Goal: Task Accomplishment & Management: Complete application form

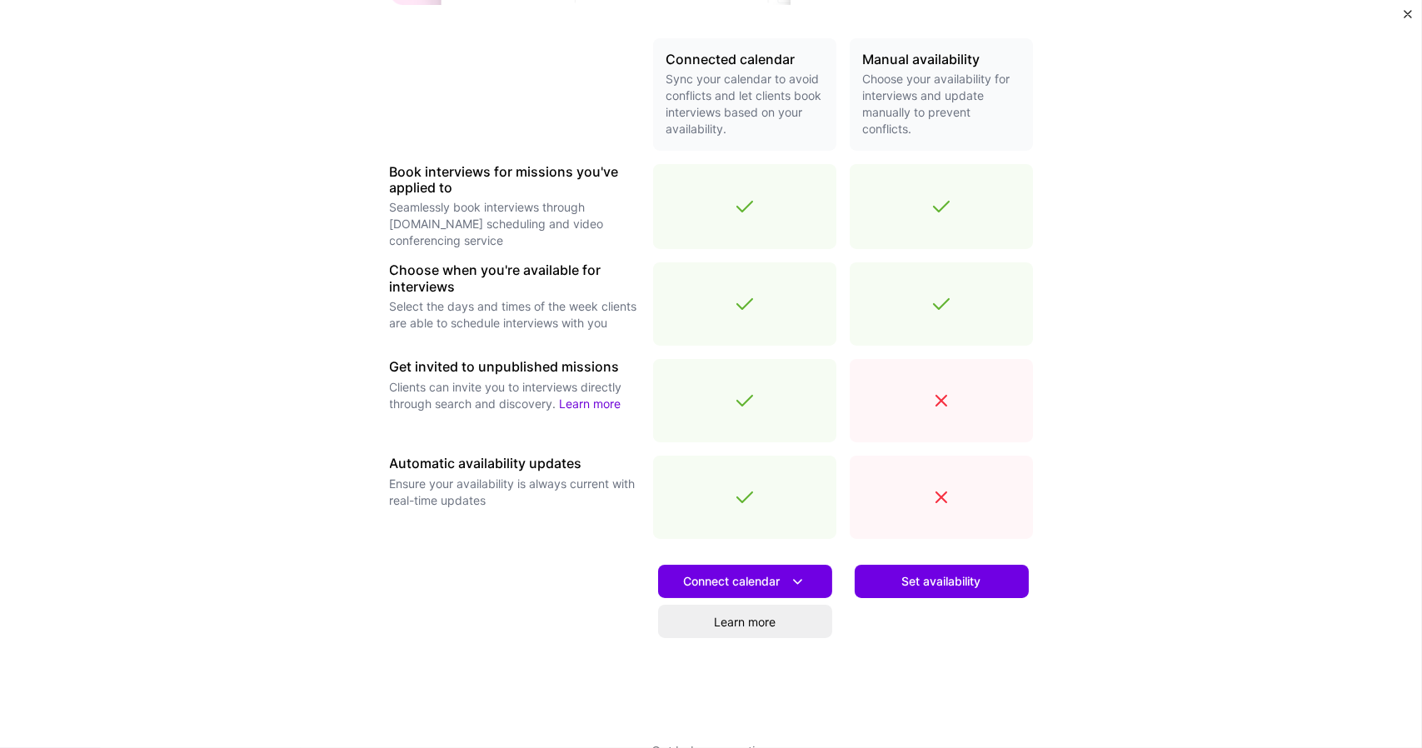
scroll to position [419, 0]
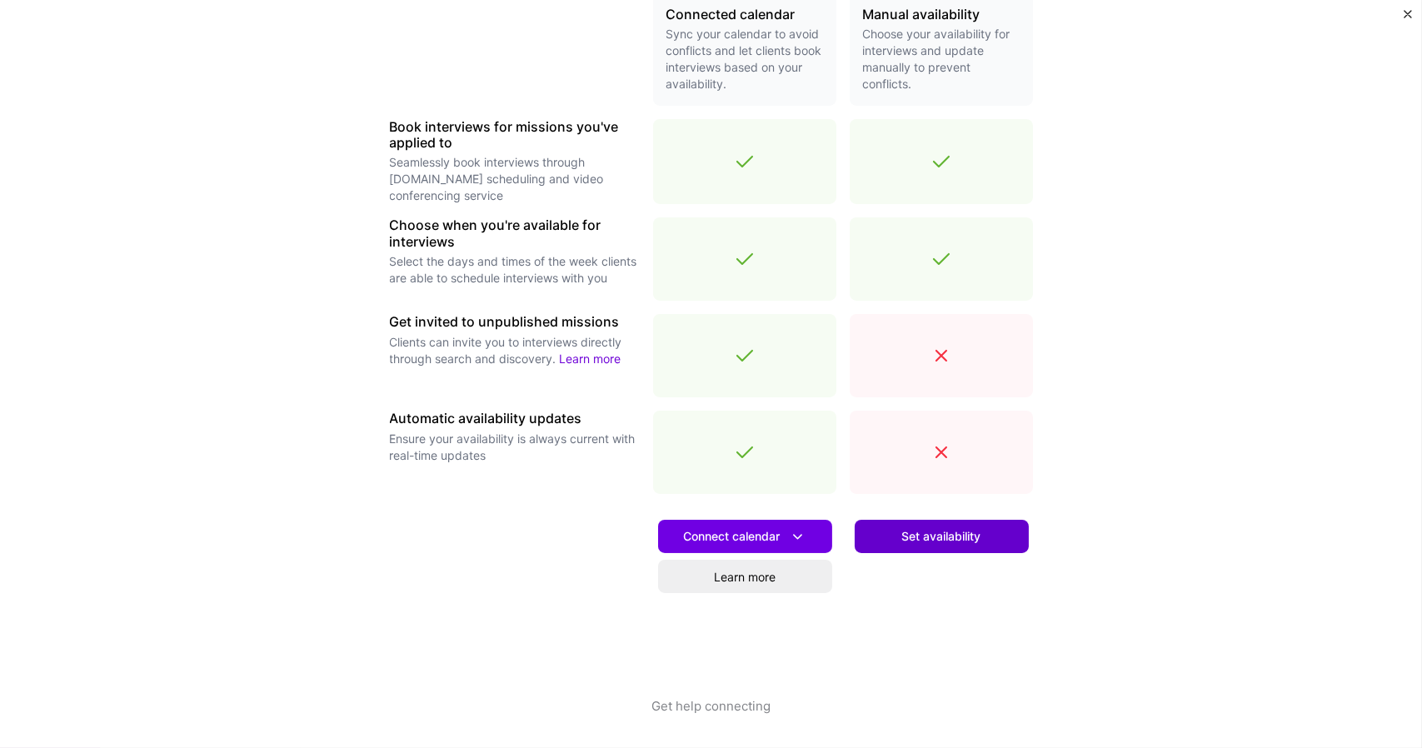
click at [985, 549] on button "Set availability" at bounding box center [941, 536] width 174 height 33
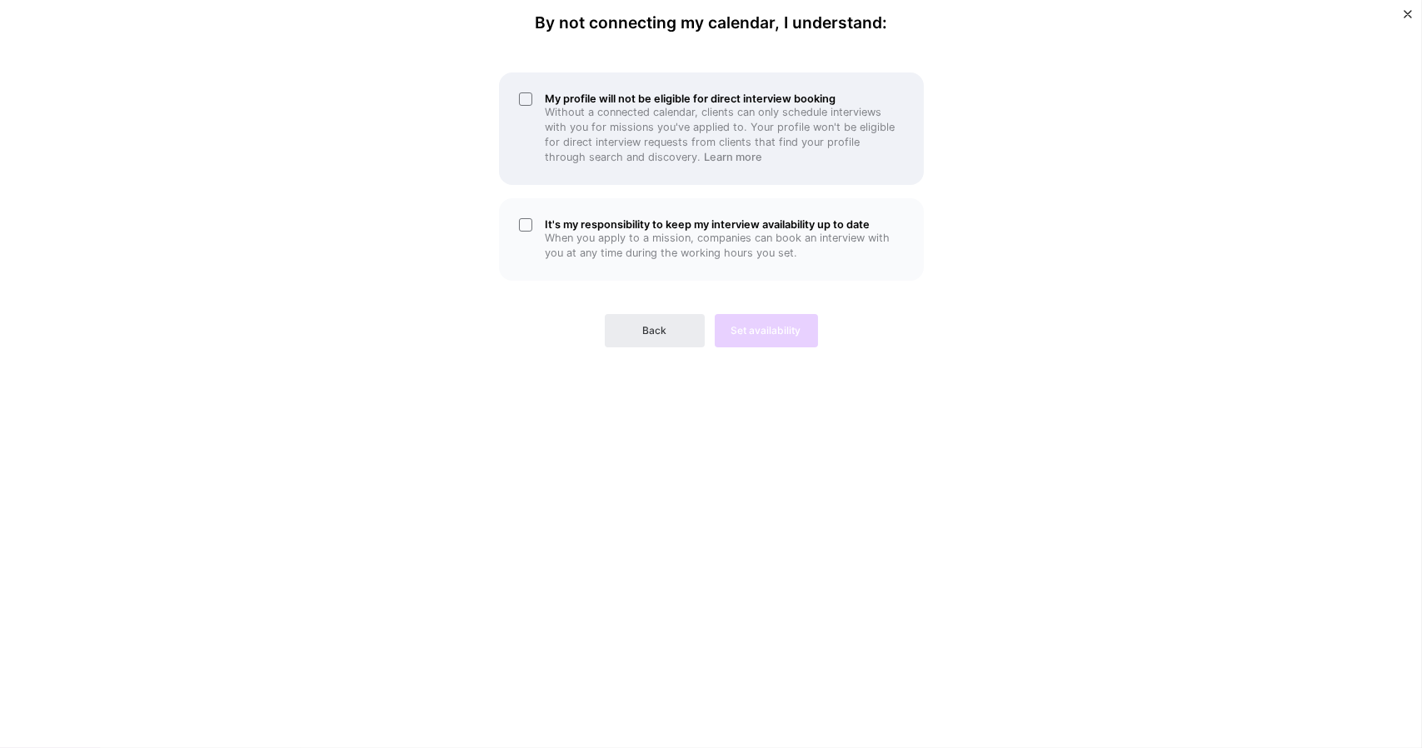
click at [526, 100] on div "My profile will not be eligible for direct interview booking Without a connecte…" at bounding box center [711, 128] width 425 height 112
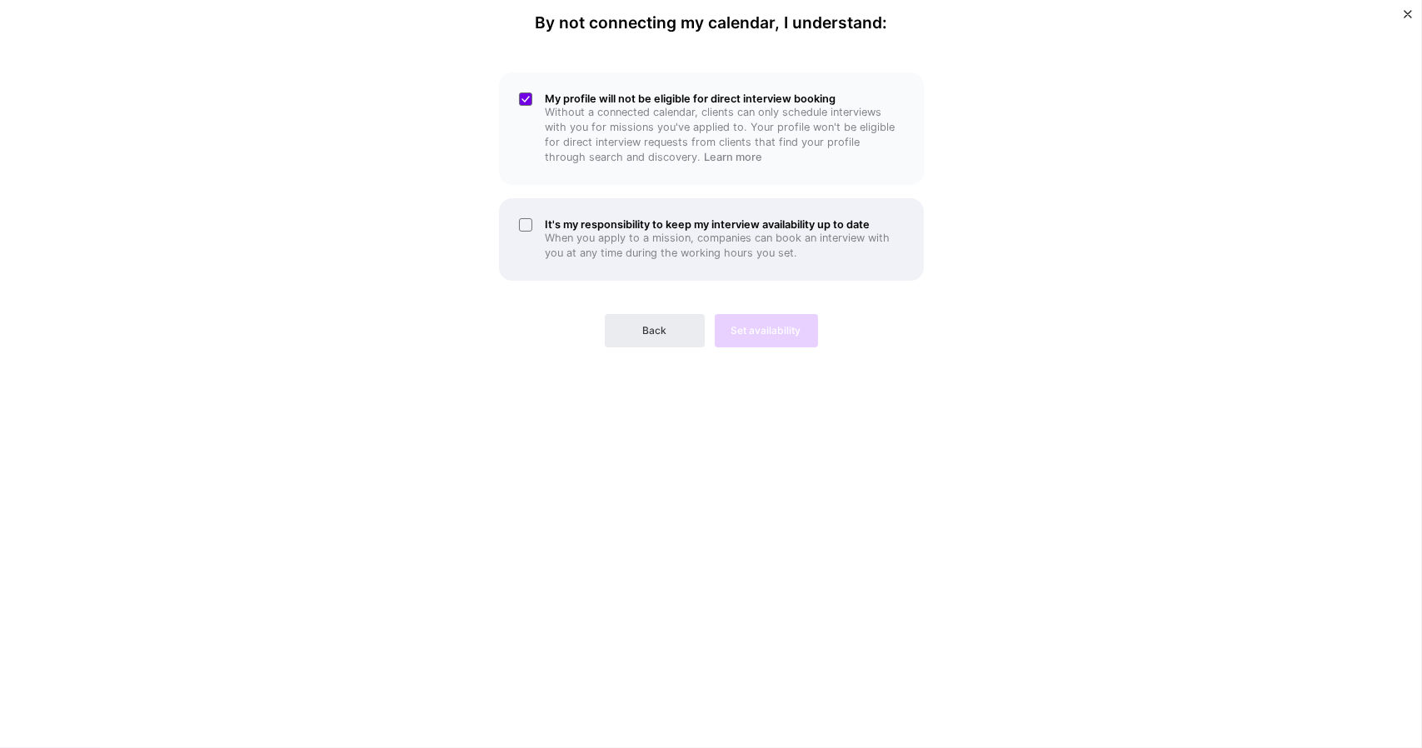
click at [530, 226] on div "It's my responsibility to keep my interview availability up to date When you ap…" at bounding box center [711, 239] width 425 height 82
click at [759, 339] on button "Set availability" at bounding box center [766, 330] width 103 height 33
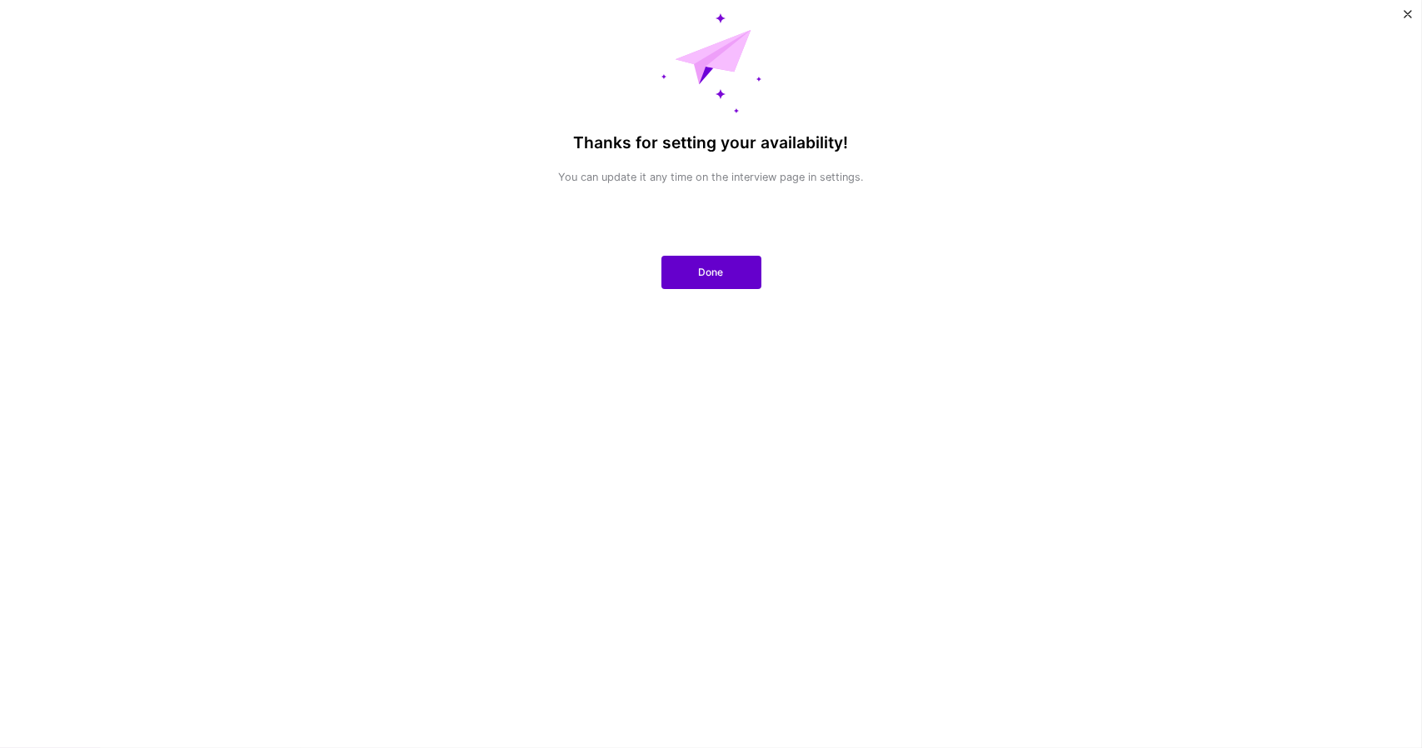
click at [703, 273] on span "Done" at bounding box center [711, 272] width 25 height 15
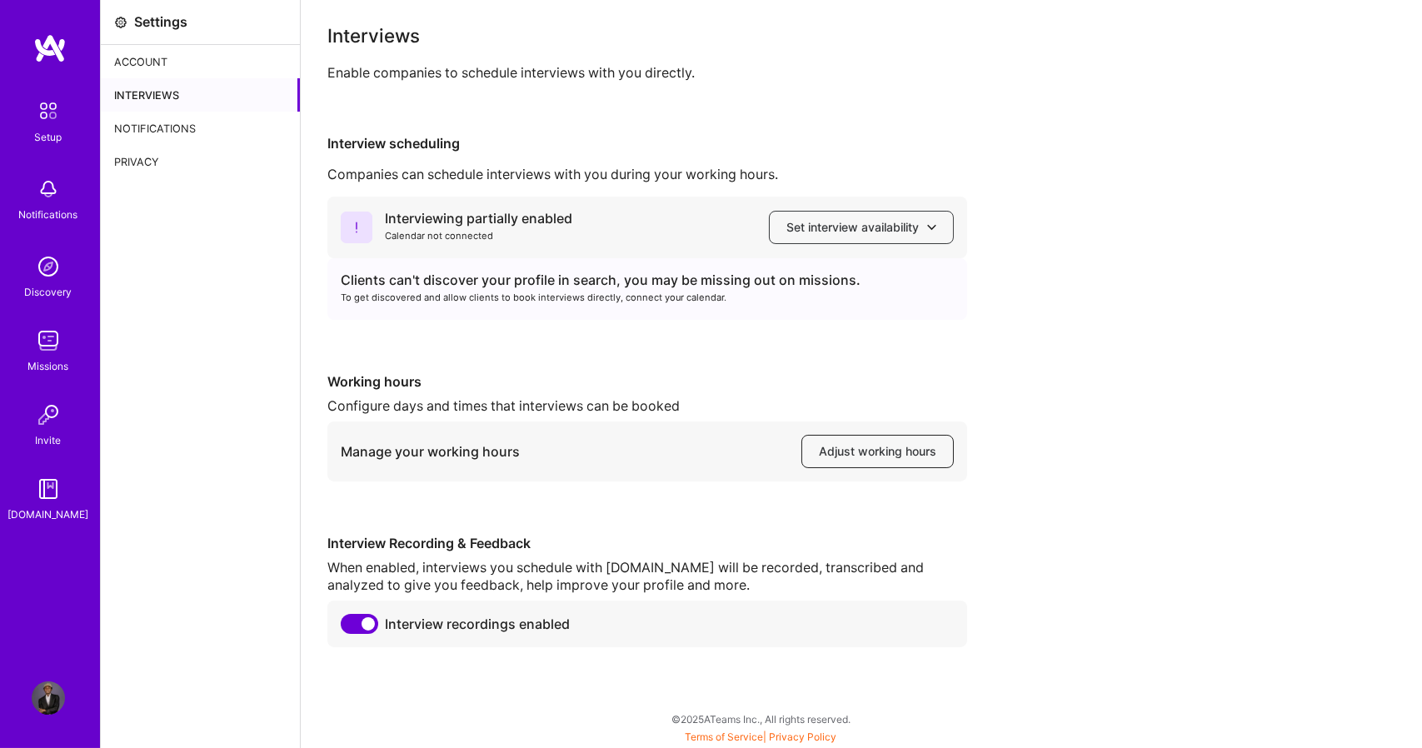
click at [883, 455] on span "Adjust working hours" at bounding box center [877, 451] width 117 height 17
click at [190, 127] on div "Notifications" at bounding box center [200, 128] width 199 height 33
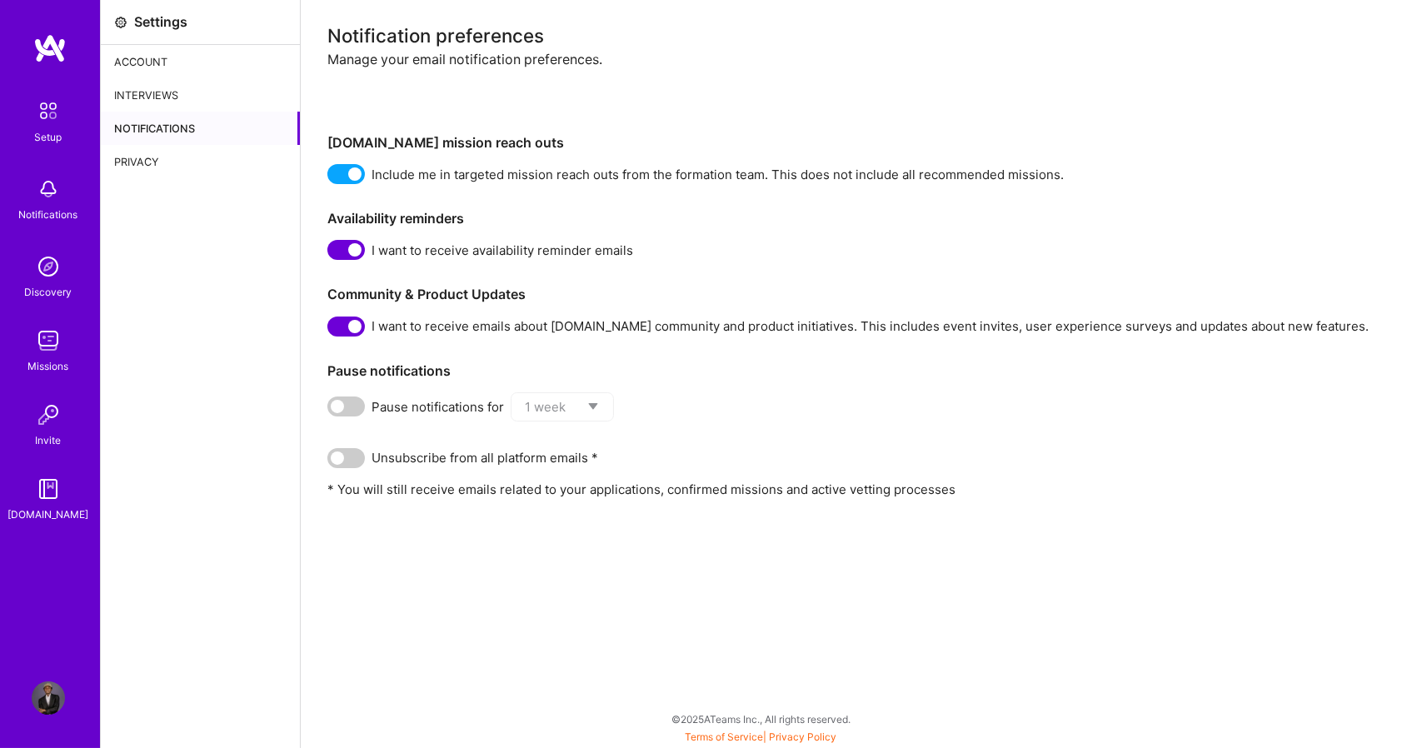
click at [164, 62] on div "Account" at bounding box center [200, 61] width 199 height 33
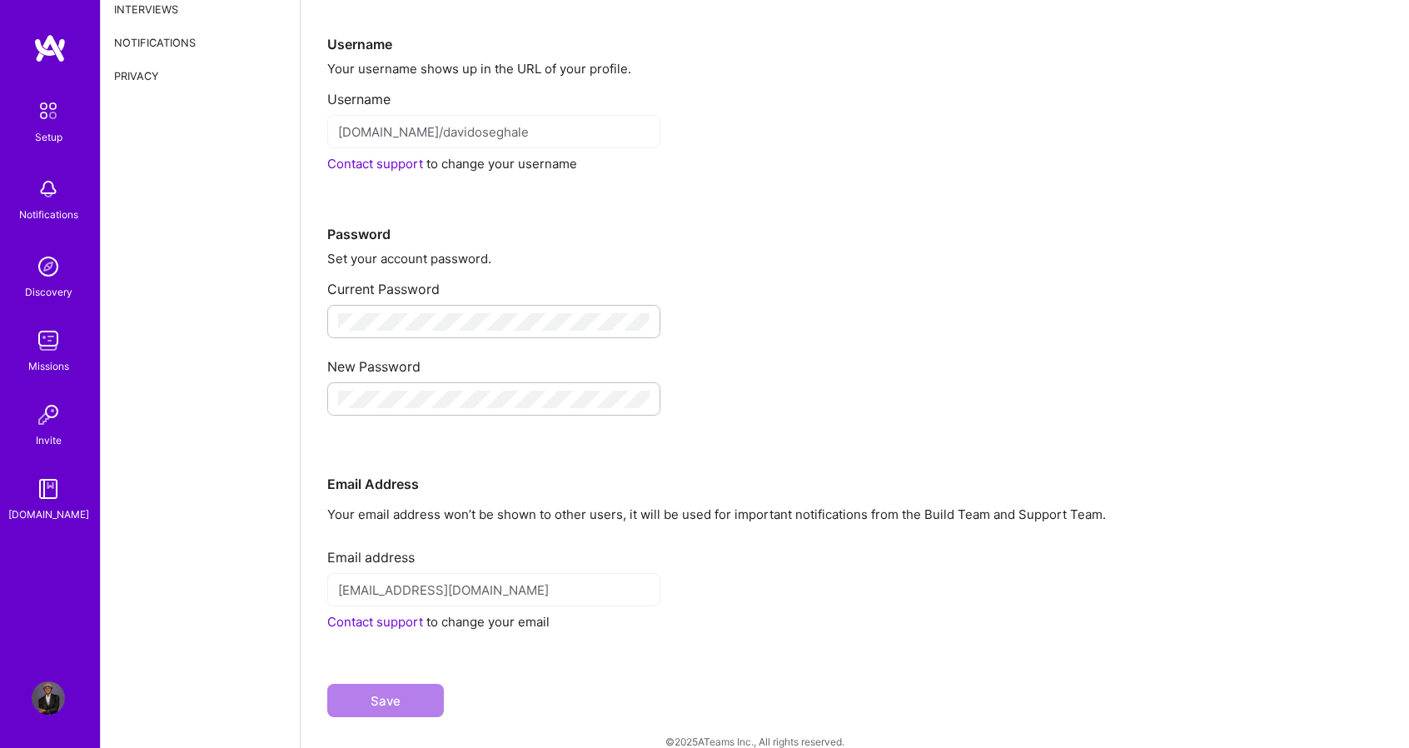
scroll to position [107, 0]
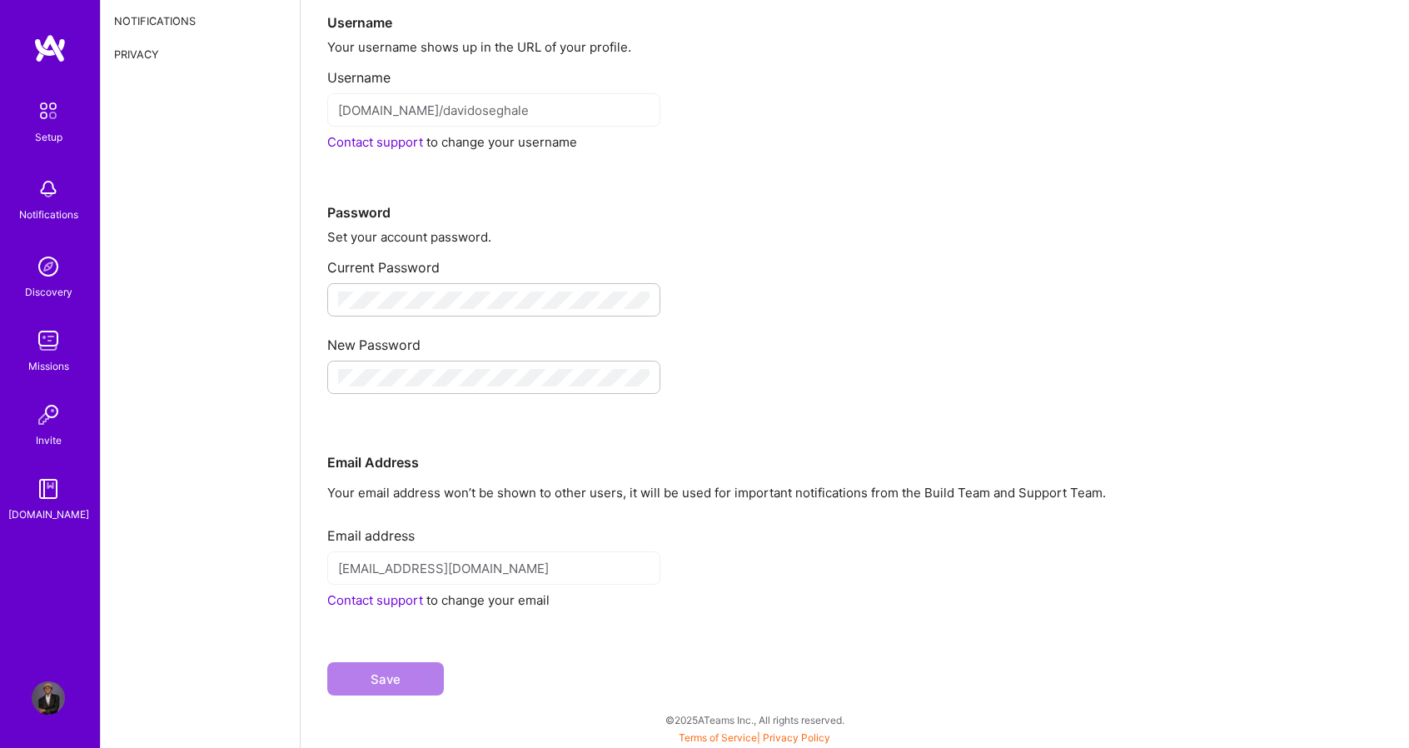
click at [61, 123] on img at bounding box center [48, 110] width 35 height 35
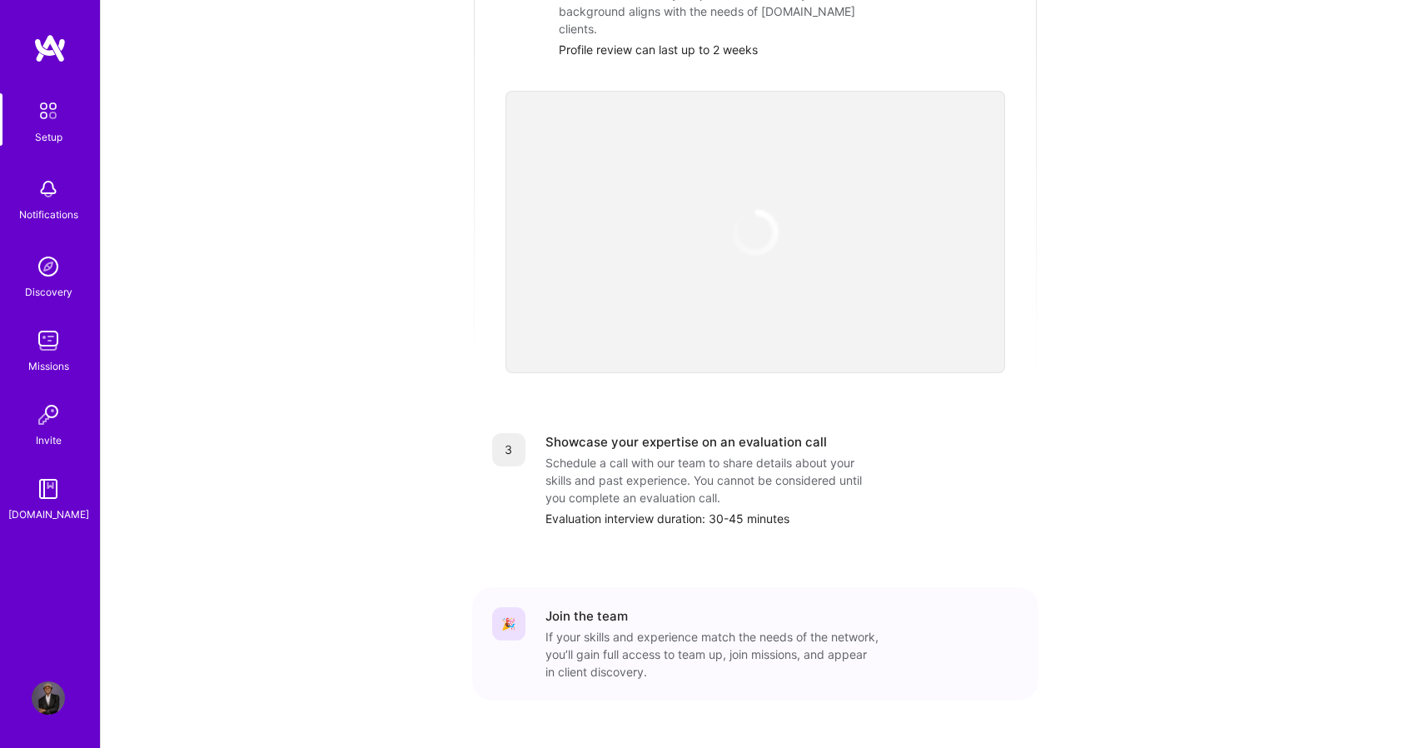
scroll to position [479, 0]
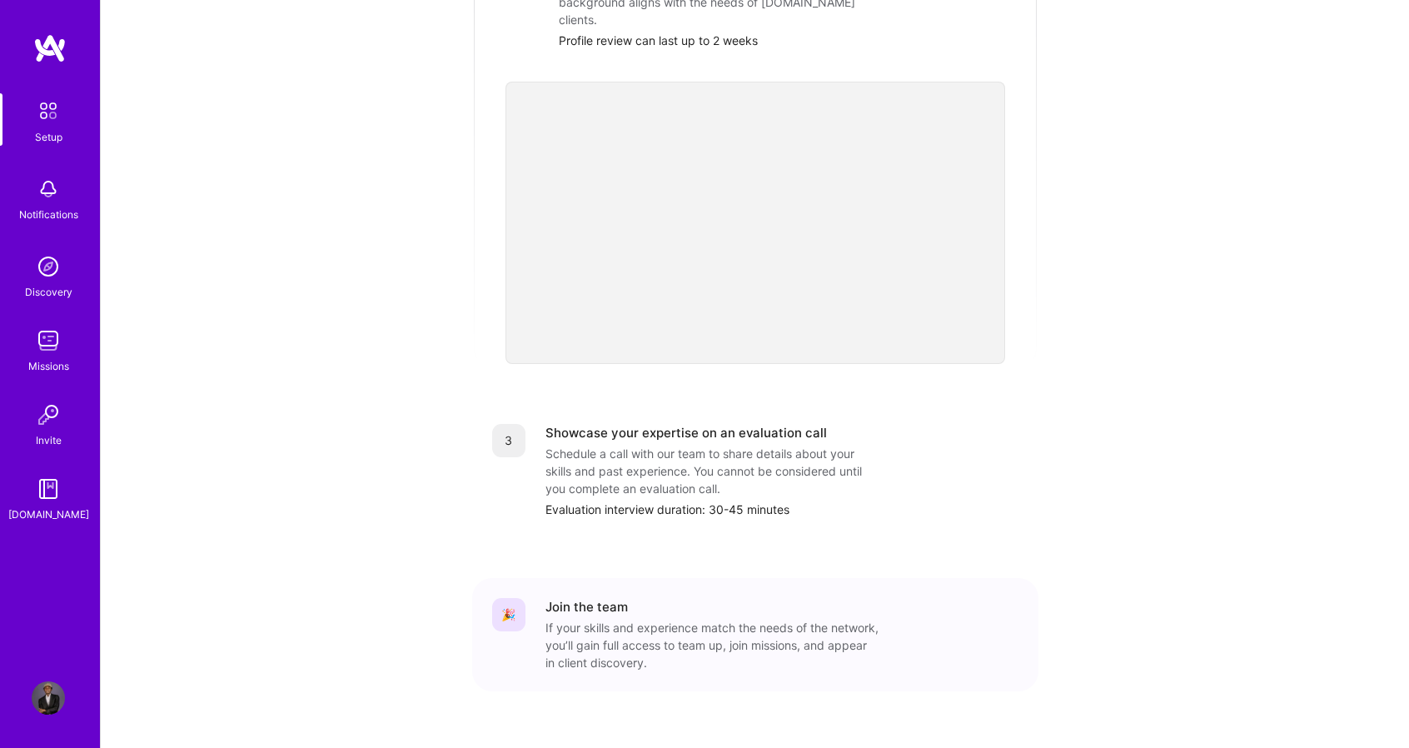
click at [1408, 582] on html "Setup Notifications Discovery Missions Invite A.Guide Profile Close Show all no…" at bounding box center [704, 148] width 1409 height 1254
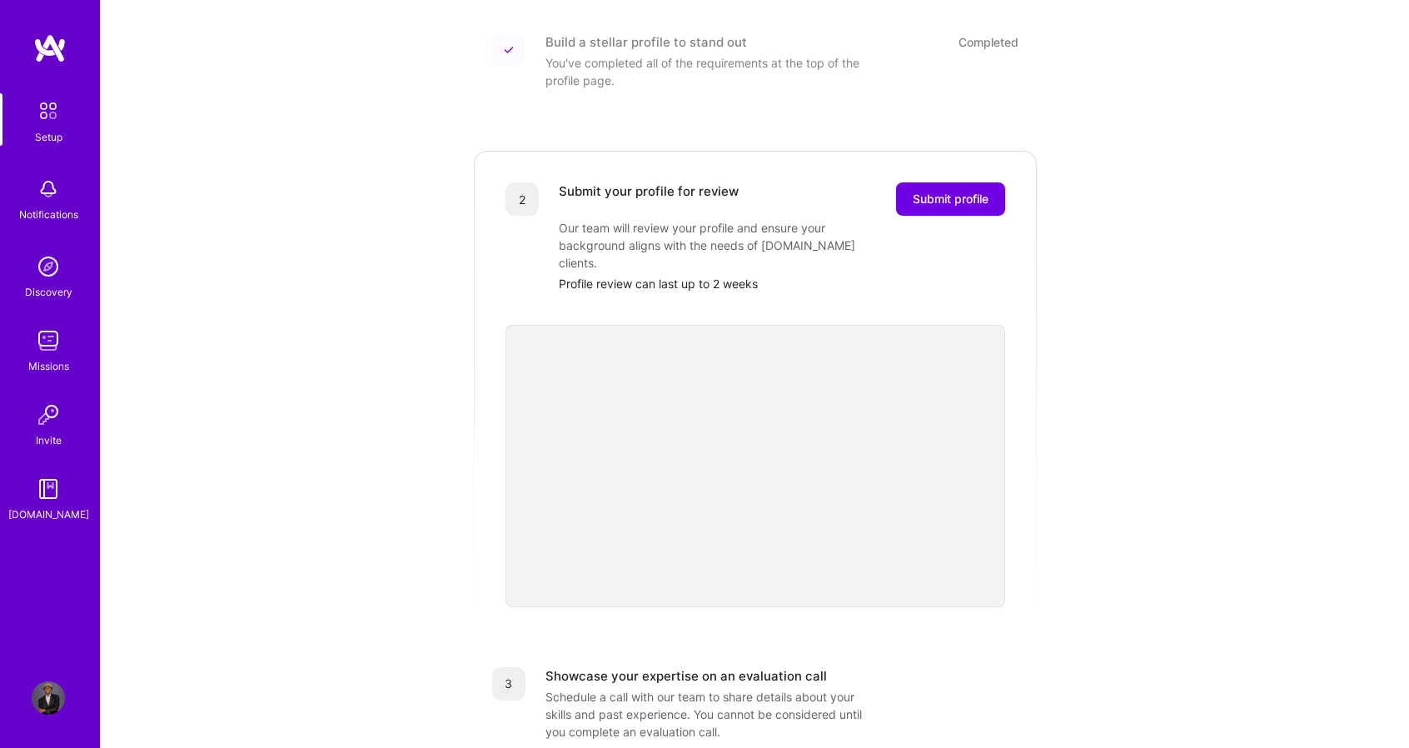
scroll to position [231, 0]
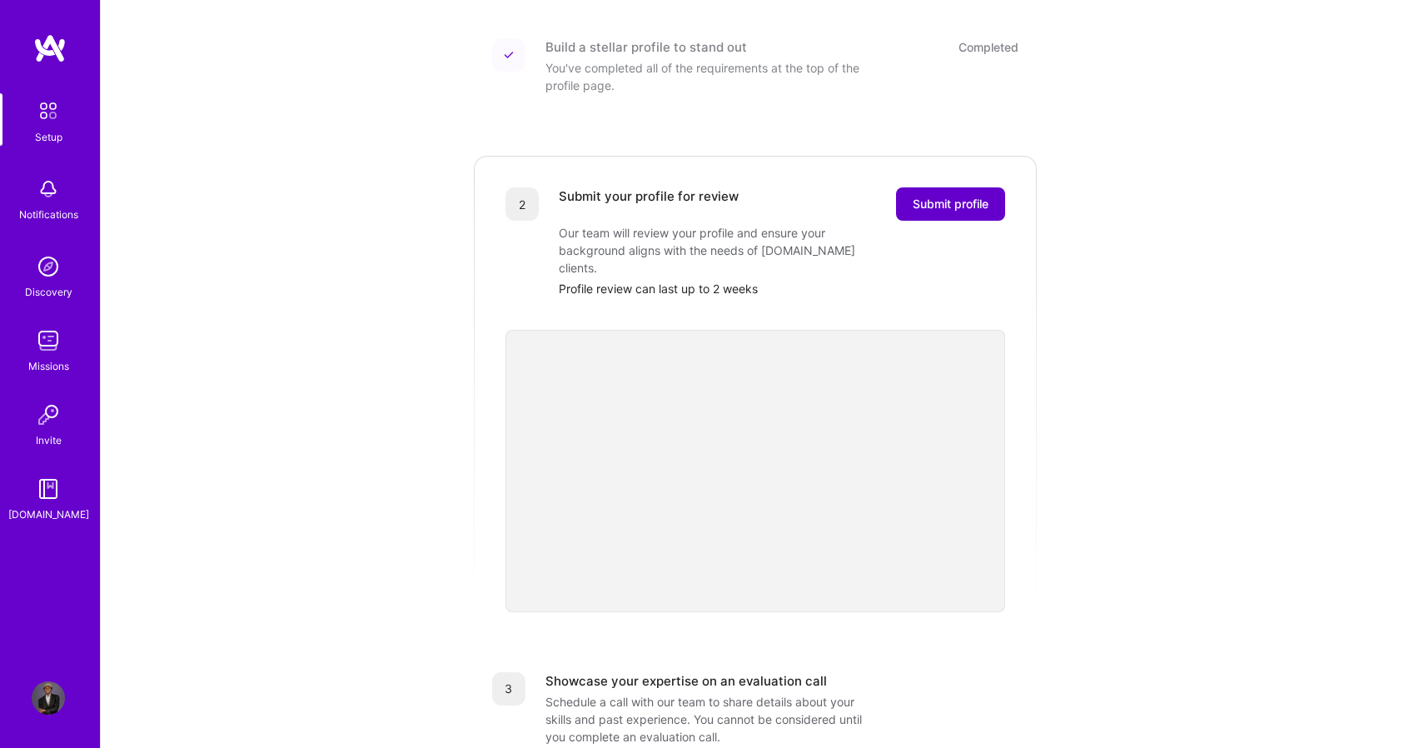
click at [941, 196] on span "Submit profile" at bounding box center [951, 204] width 76 height 17
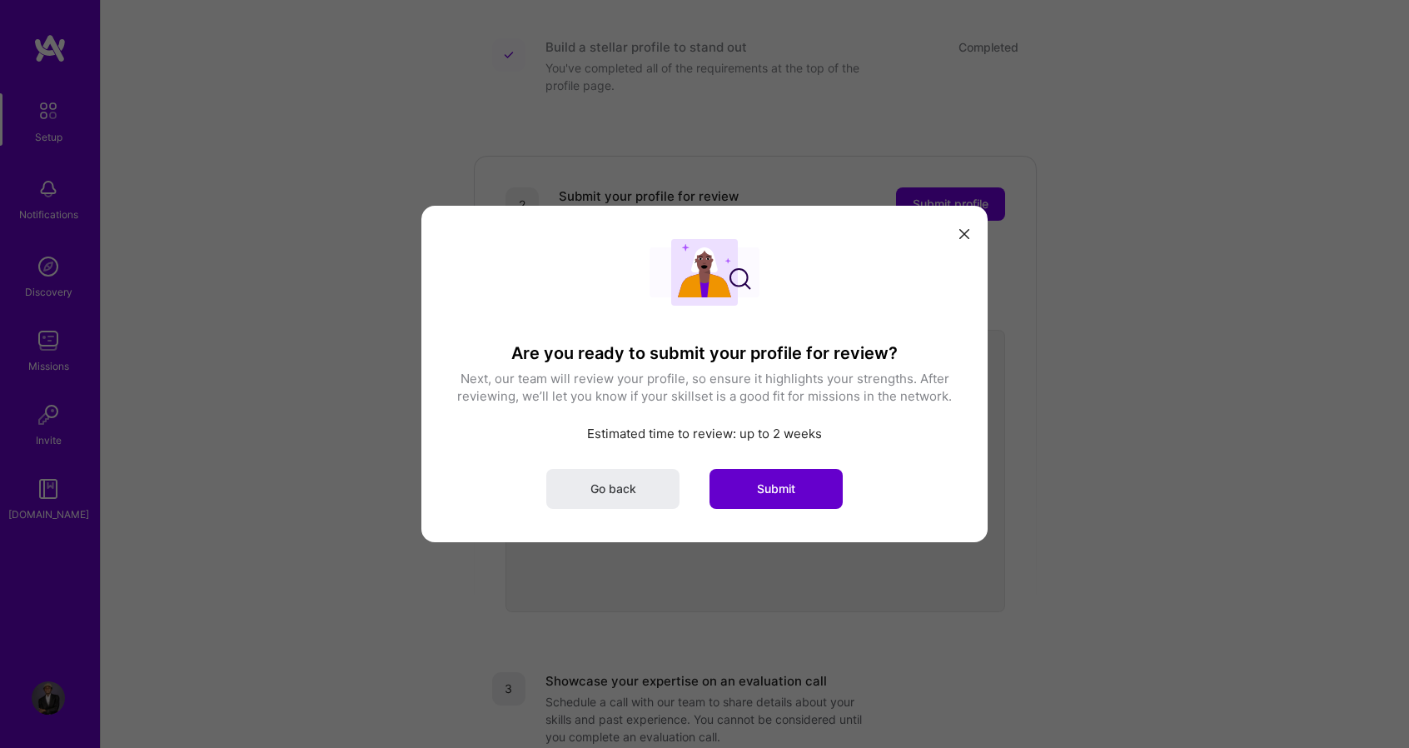
click at [774, 484] on span "Submit" at bounding box center [776, 489] width 38 height 17
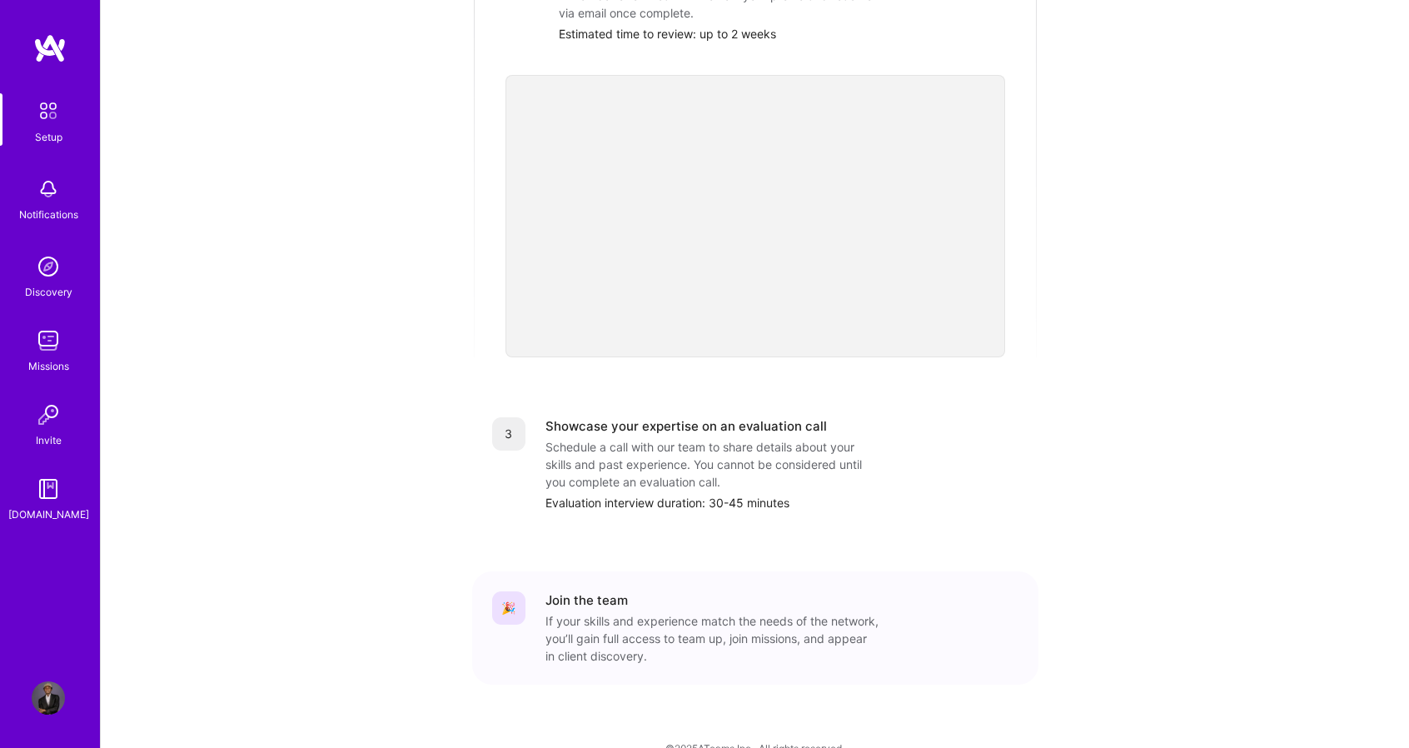
scroll to position [463, 0]
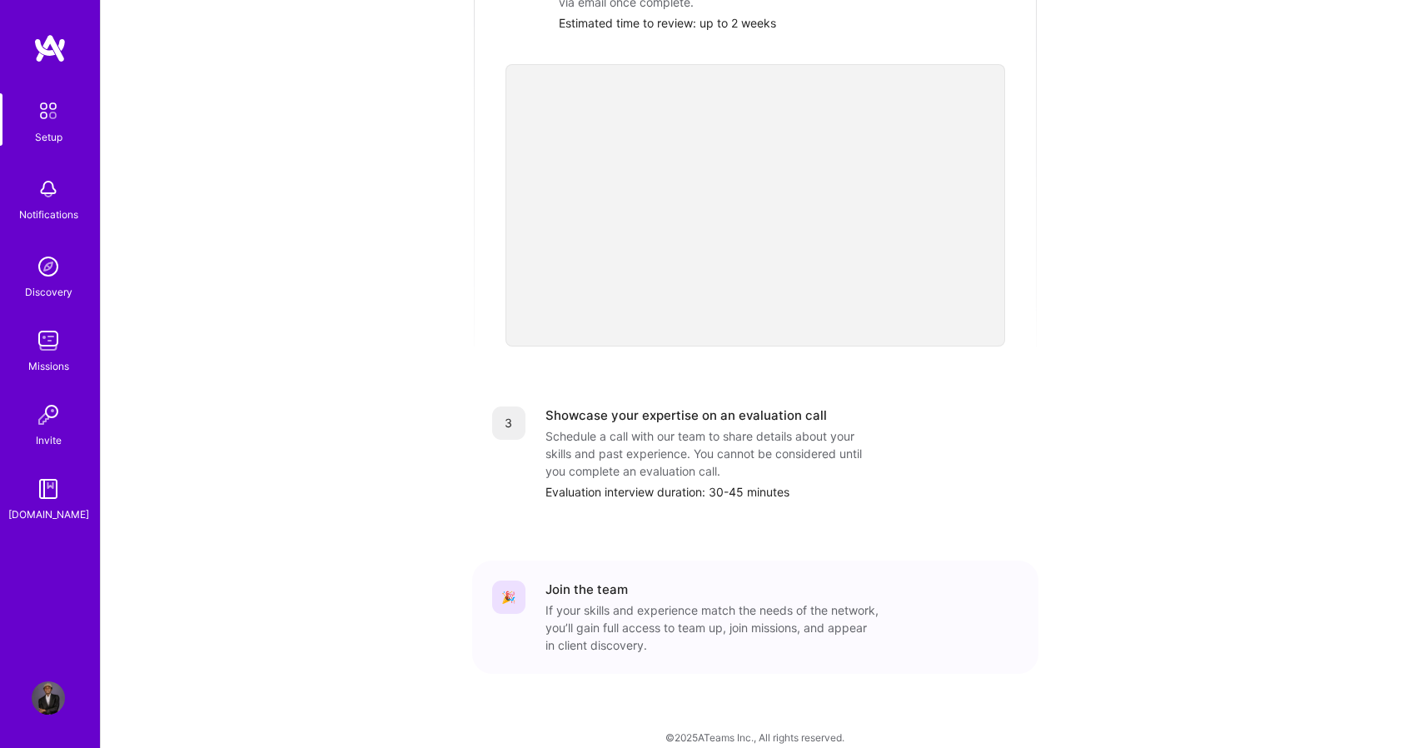
click at [791, 427] on div "Schedule a call with our team to share details about your skills and past exper…" at bounding box center [711, 453] width 333 height 52
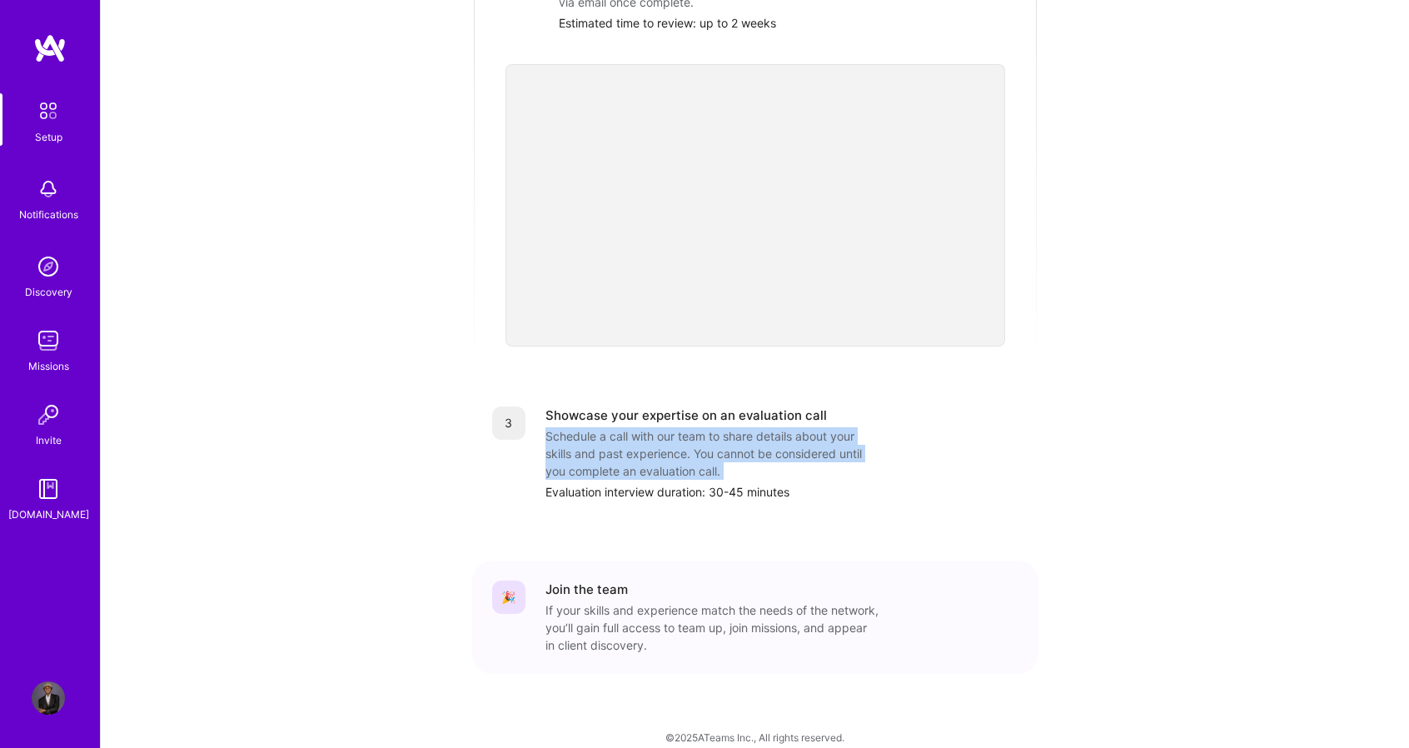
click at [791, 427] on div "Schedule a call with our team to share details about your skills and past exper…" at bounding box center [711, 453] width 333 height 52
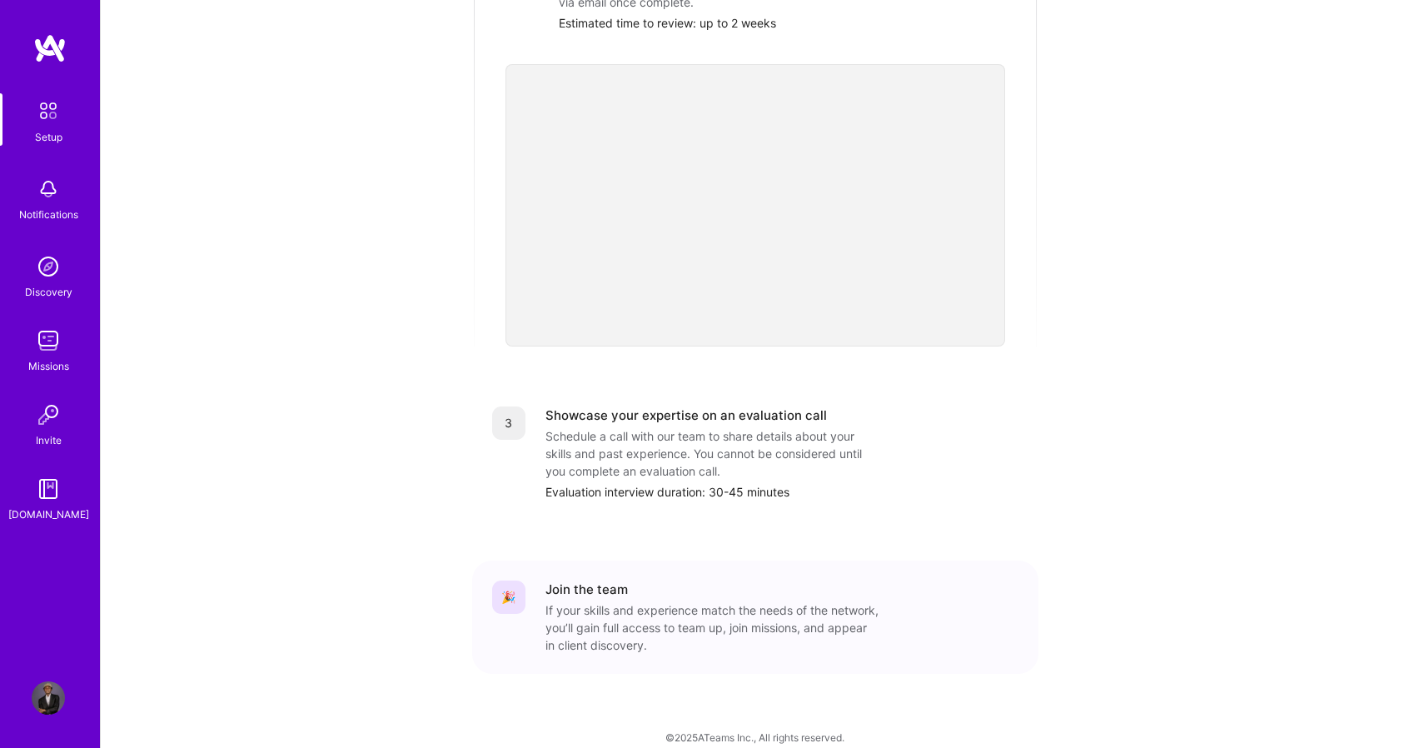
click at [512, 406] on div "3" at bounding box center [508, 422] width 33 height 33
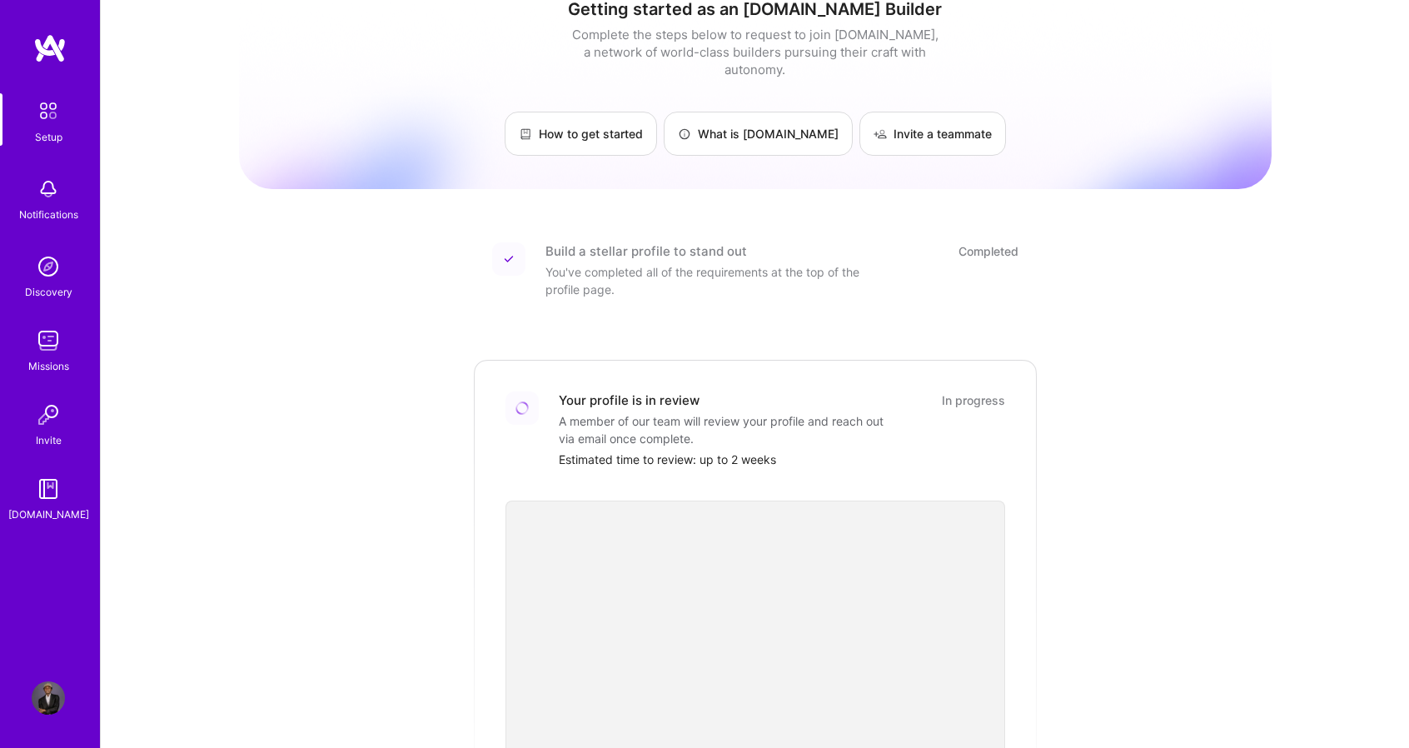
scroll to position [0, 0]
